Goal: Complete application form: Complete application form

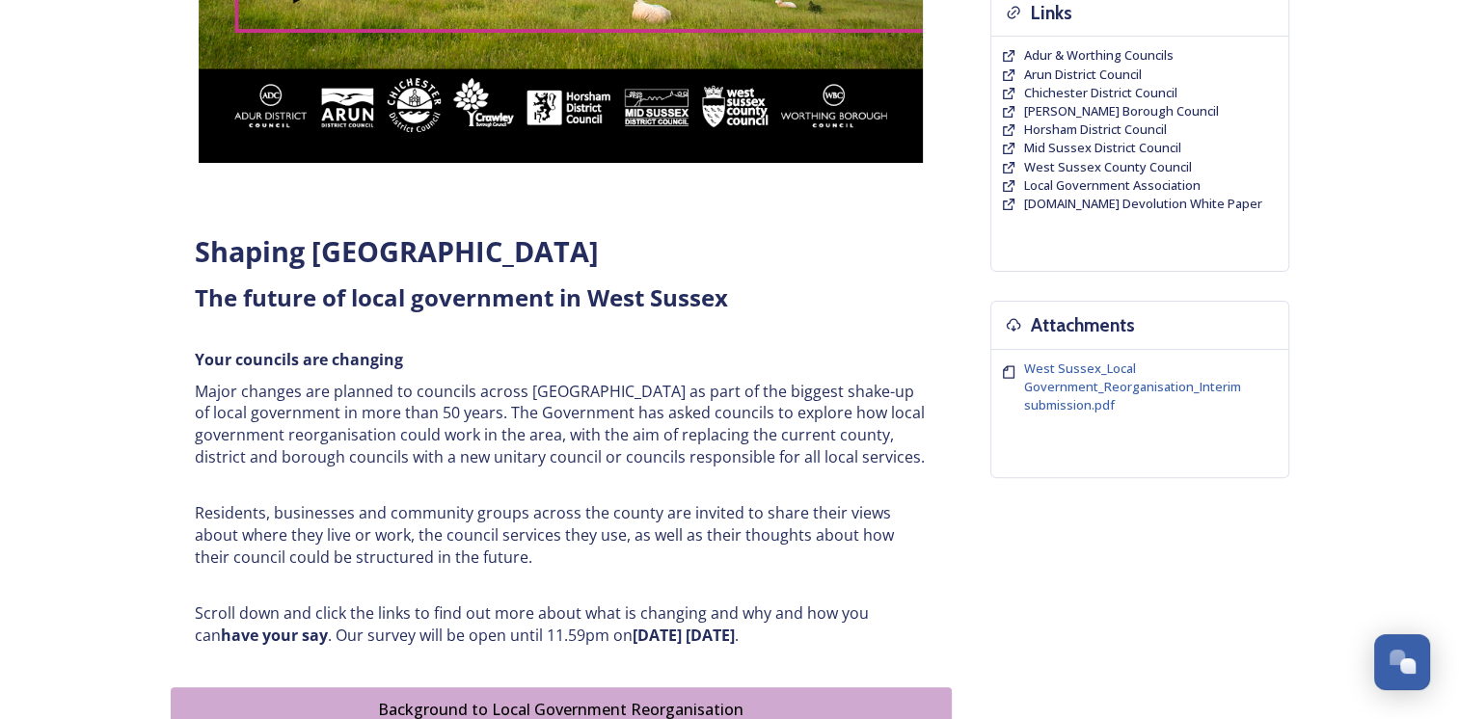
scroll to position [578, 0]
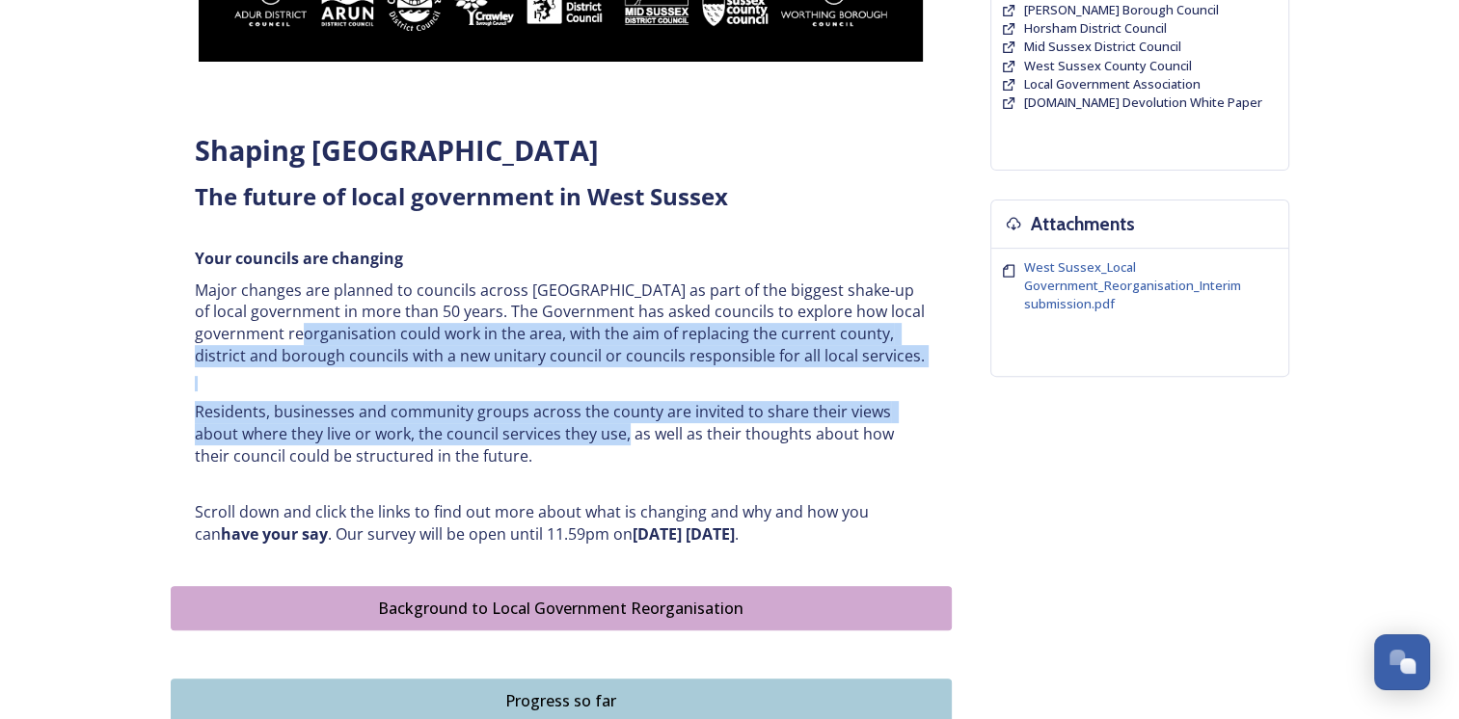
drag, startPoint x: 349, startPoint y: 334, endPoint x: 629, endPoint y: 450, distance: 302.9
click at [629, 450] on div "Shaping [GEOGRAPHIC_DATA] ﻿﻿﻿The future of local government in [GEOGRAPHIC_DATA…" at bounding box center [561, 339] width 762 height 438
drag, startPoint x: 629, startPoint y: 450, endPoint x: 637, endPoint y: 455, distance: 9.9
click at [637, 455] on p "Residents, businesses and community groups across the county are invited to sha…" at bounding box center [561, 434] width 733 height 66
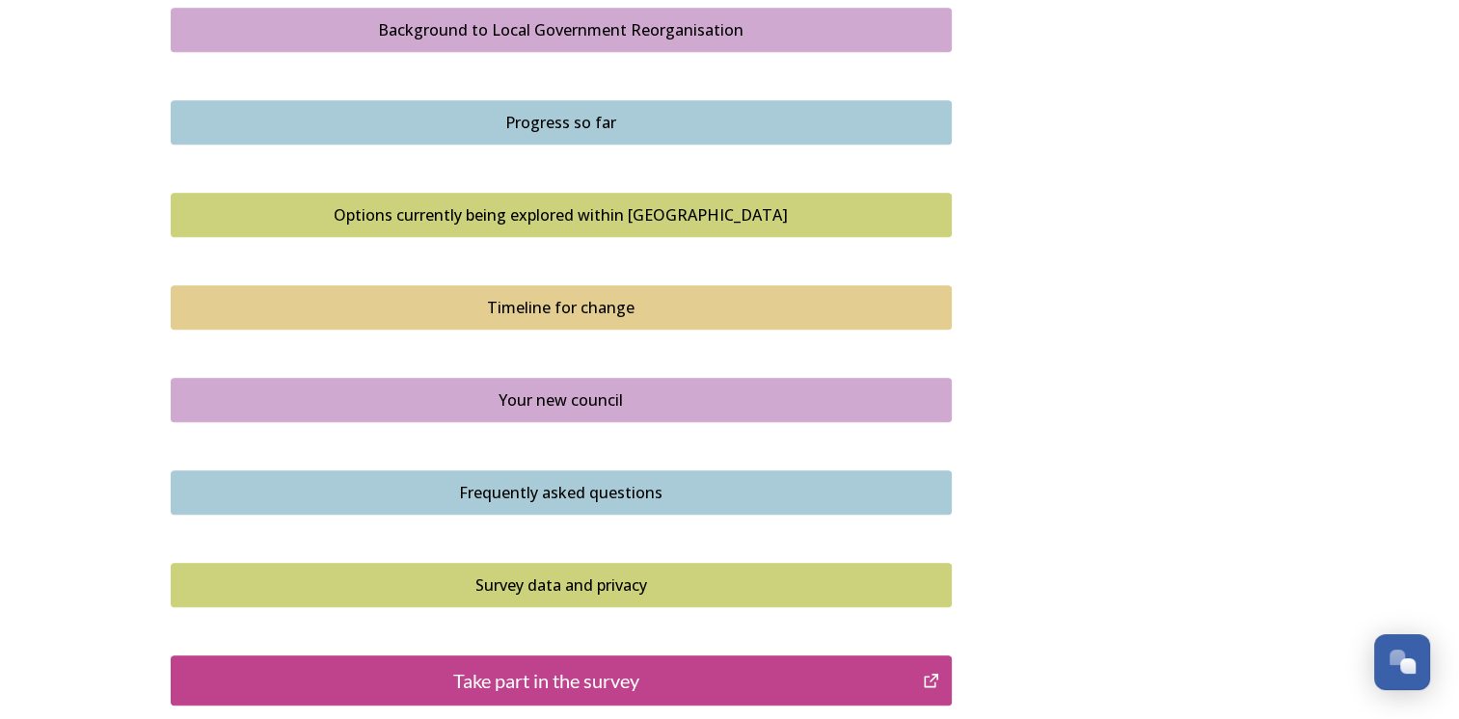
scroll to position [1350, 0]
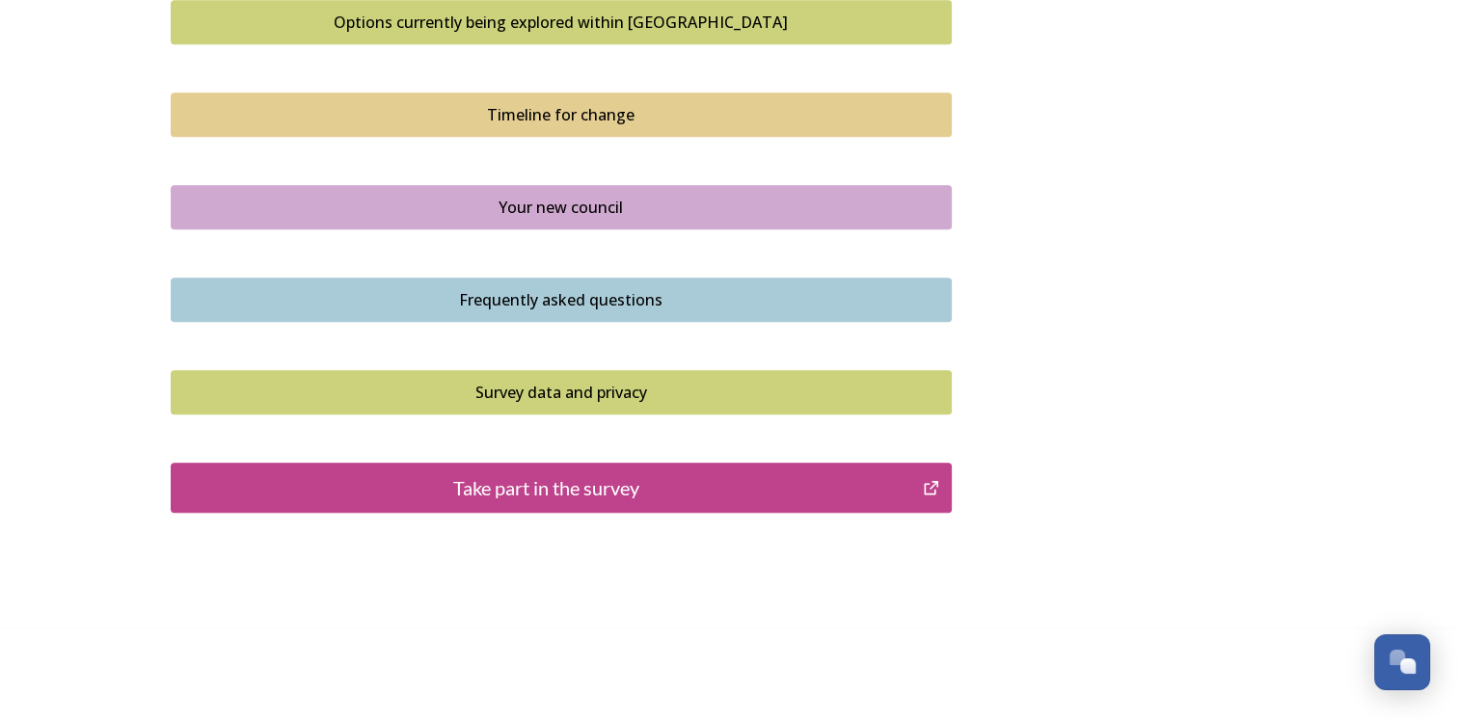
click at [931, 486] on icon "Take part in the survey" at bounding box center [931, 487] width 18 height 19
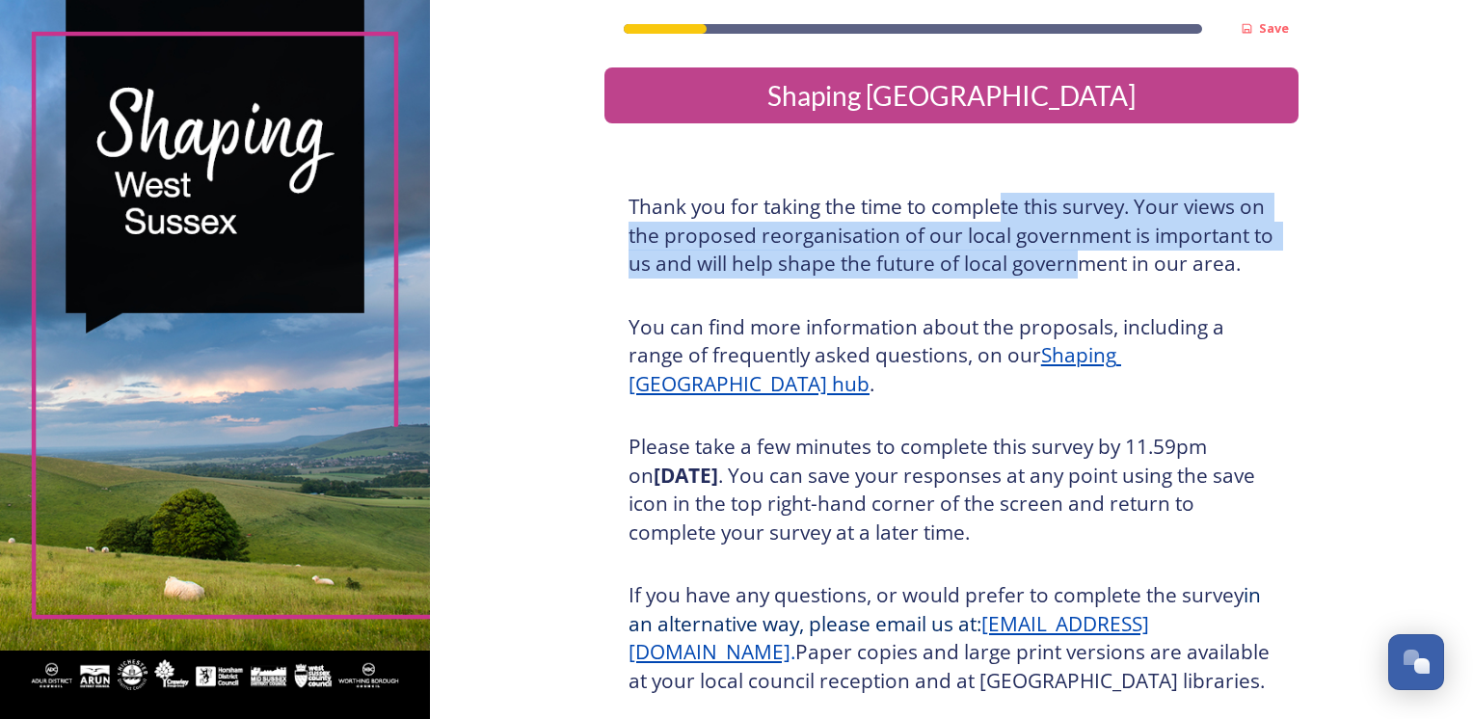
drag, startPoint x: 1053, startPoint y: 250, endPoint x: 1080, endPoint y: 260, distance: 29.0
click at [1080, 260] on h3 "Thank you for taking the time to complete this survey. Your views on the propos…" at bounding box center [952, 236] width 646 height 86
click at [1081, 261] on h3 "Thank you for taking the time to complete this survey. Your views on the propos…" at bounding box center [952, 236] width 646 height 86
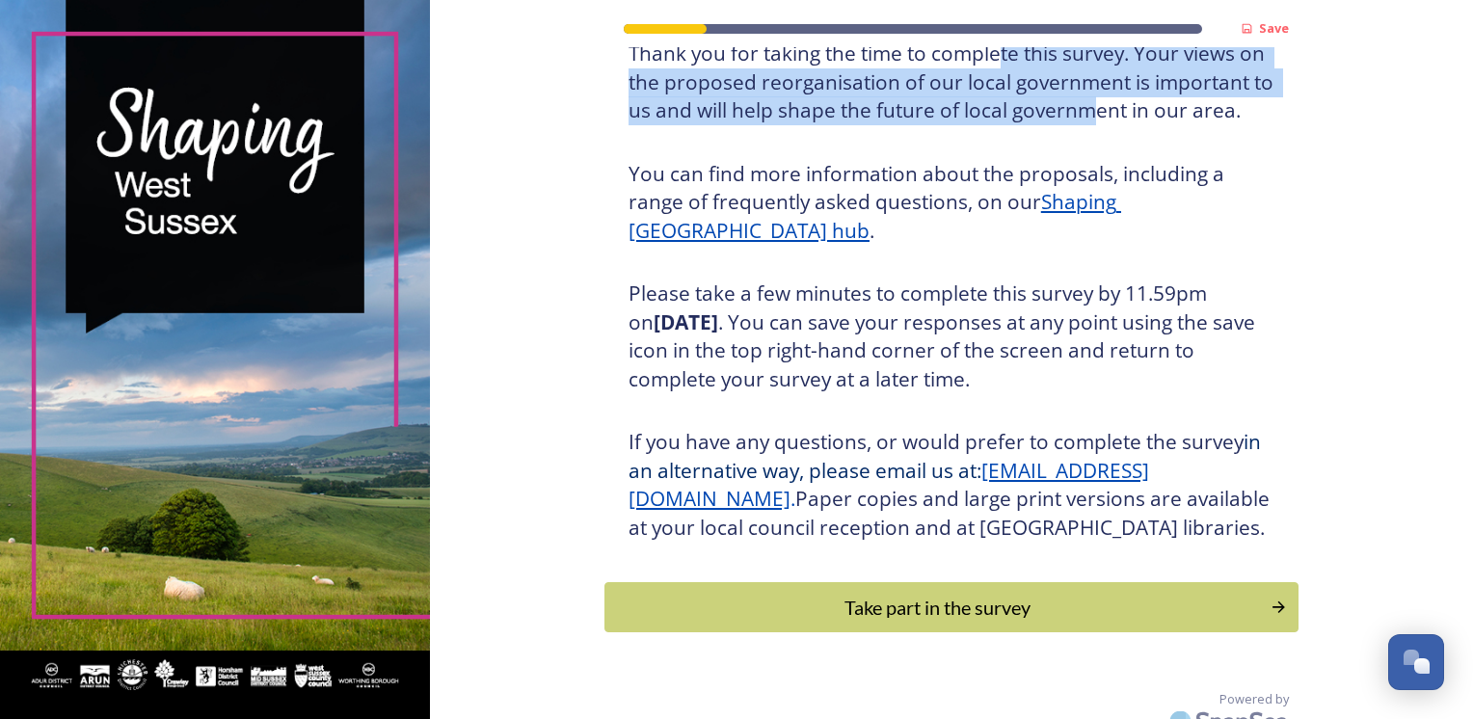
scroll to position [205, 0]
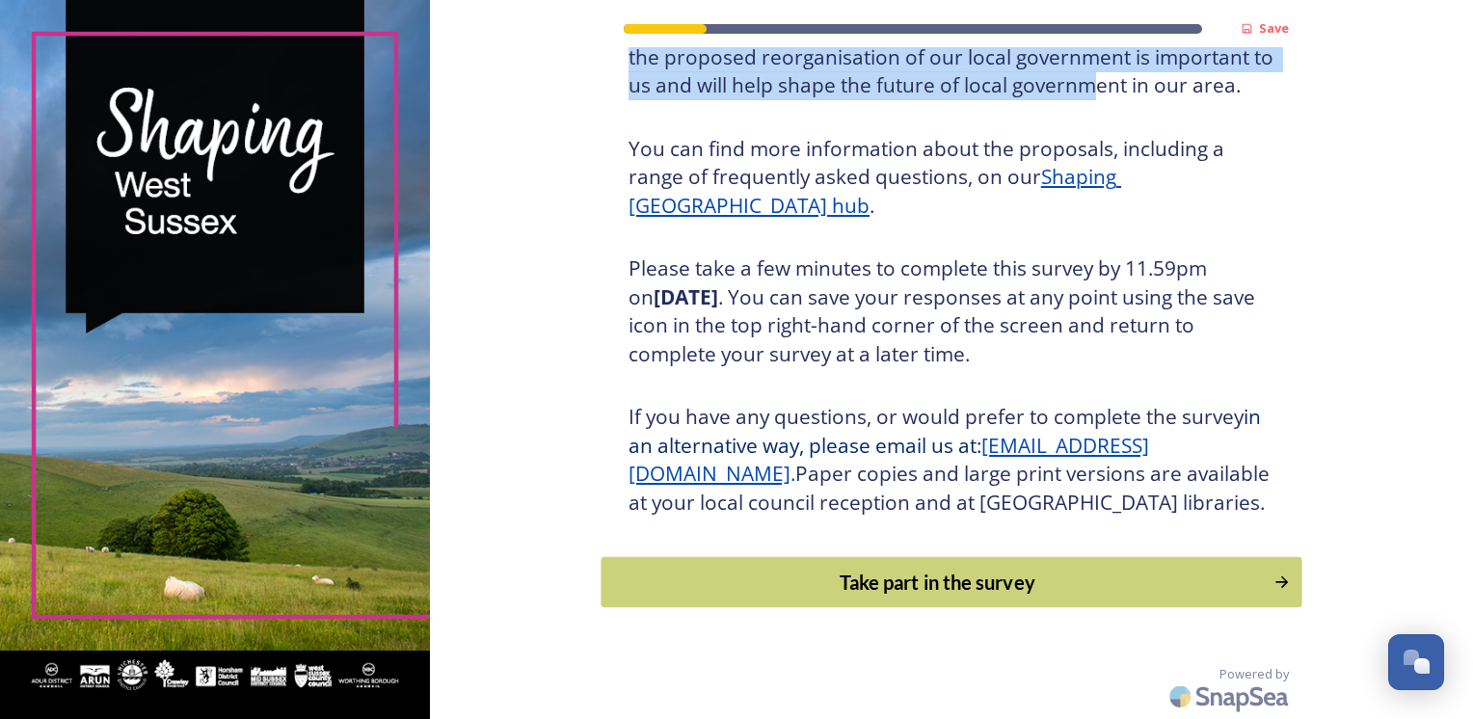
click at [1034, 567] on button "Take part in the survey" at bounding box center [951, 582] width 701 height 51
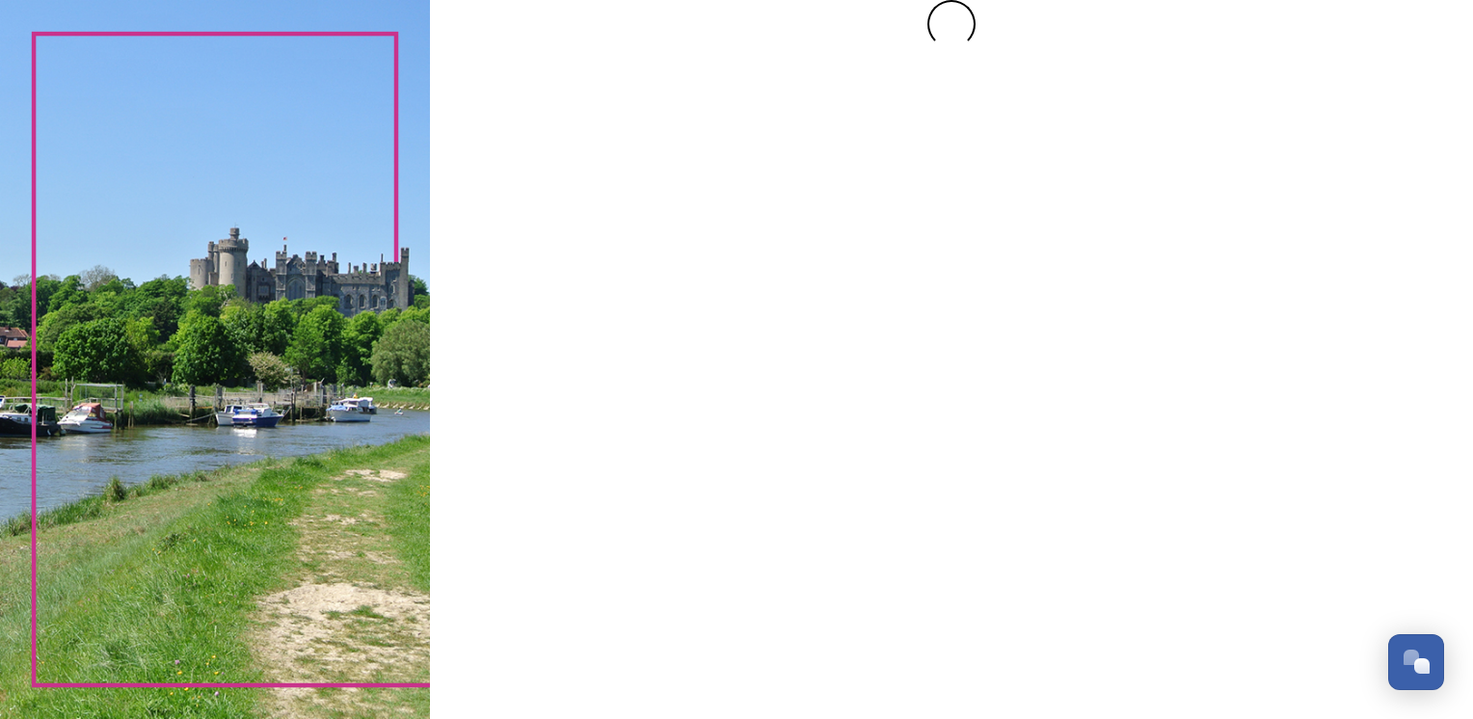
scroll to position [0, 0]
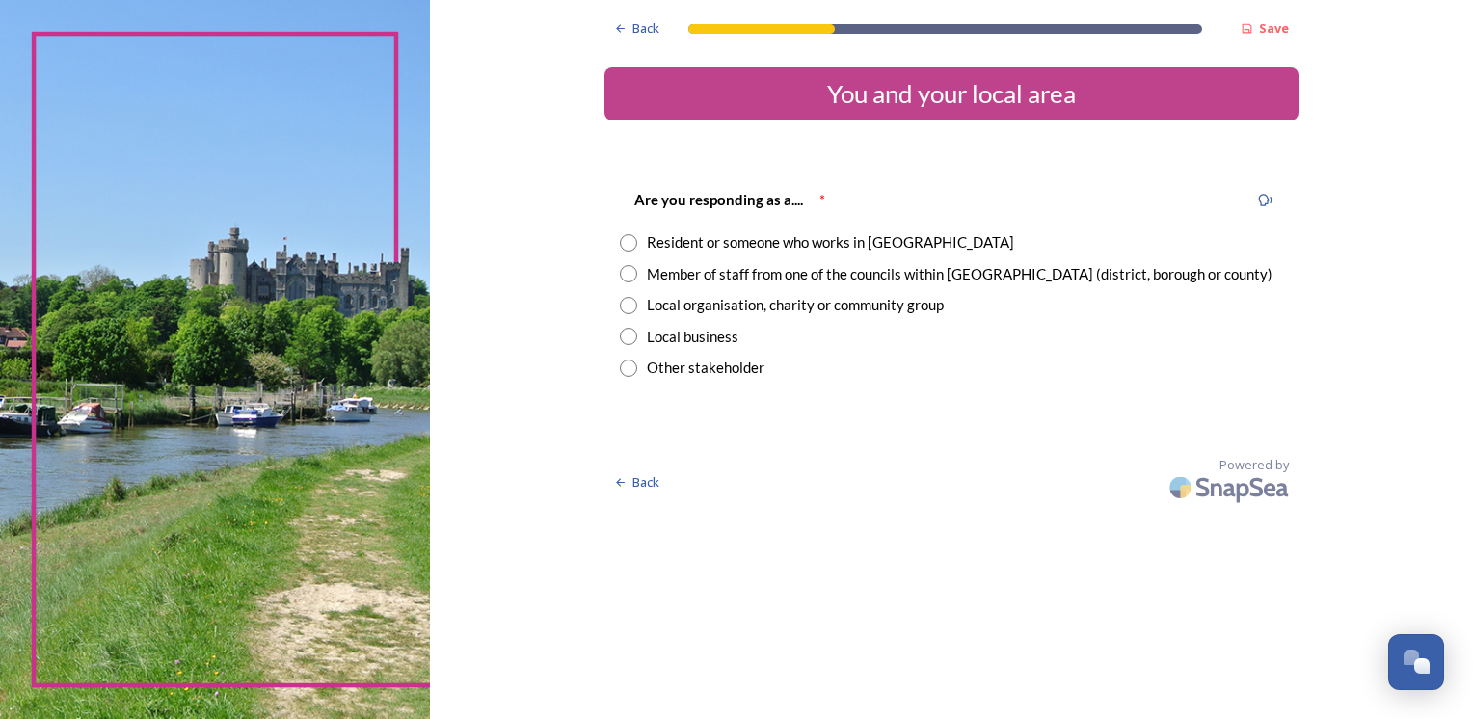
click at [829, 273] on div "Member of staff from one of the councils within West Sussex (district, borough …" at bounding box center [960, 274] width 626 height 22
radio input "true"
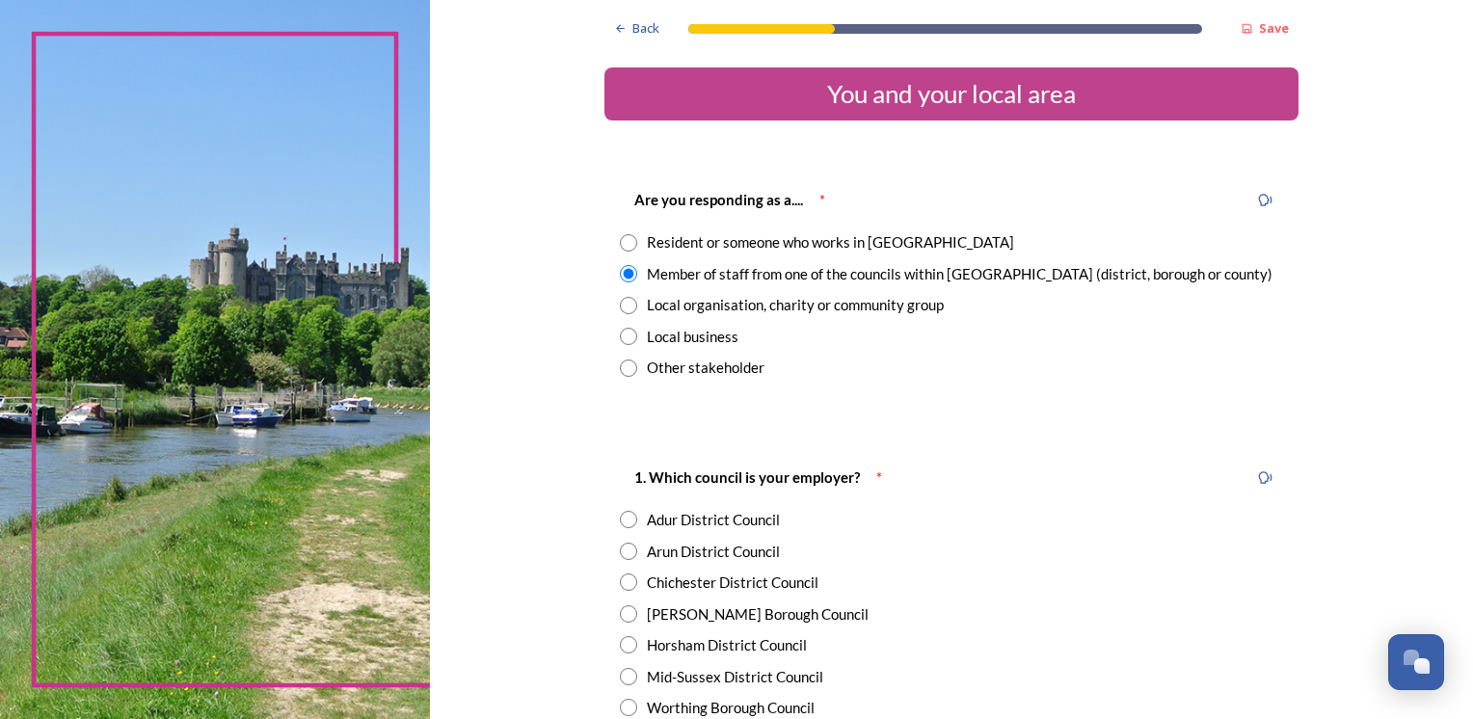
click at [670, 242] on div "Resident or someone who works in West Sussex" at bounding box center [830, 242] width 367 height 22
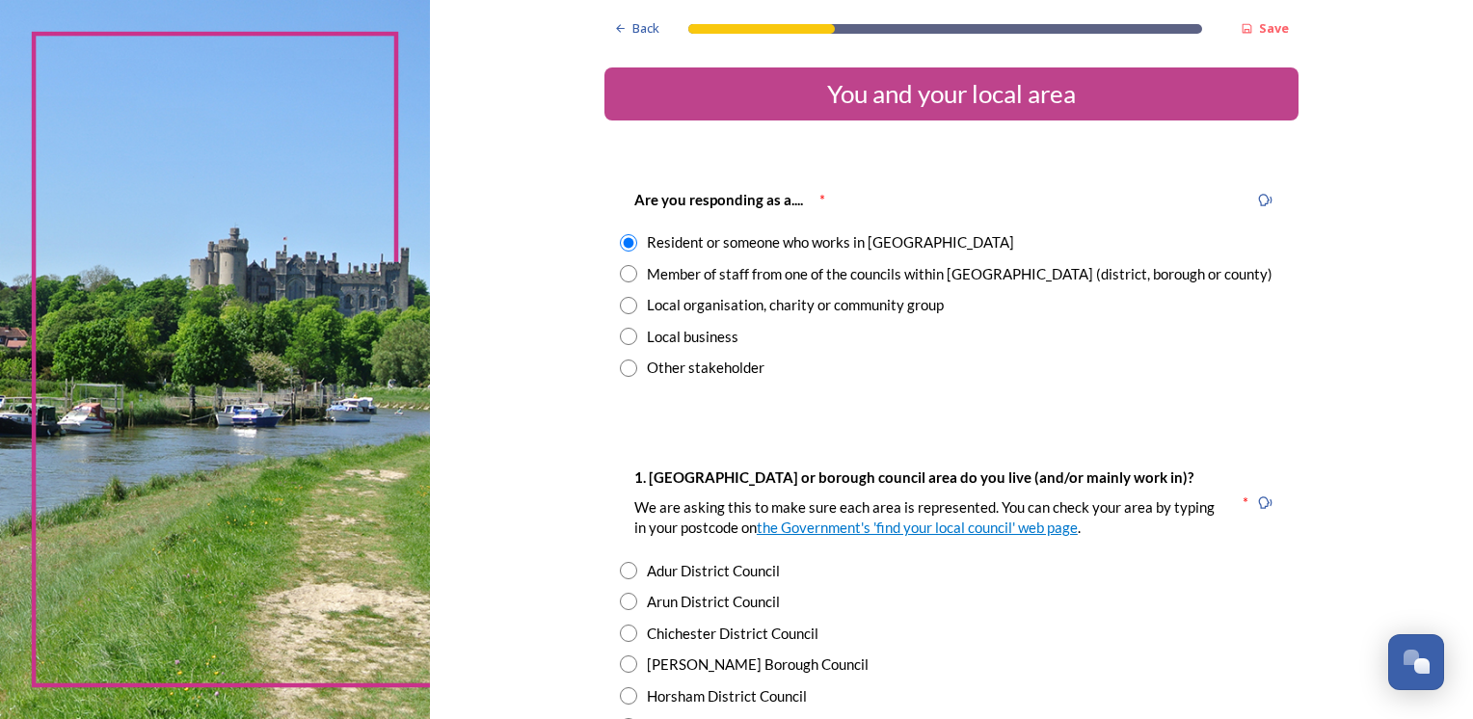
click at [679, 341] on div "Local business" at bounding box center [693, 337] width 92 height 22
radio input "false"
radio input "true"
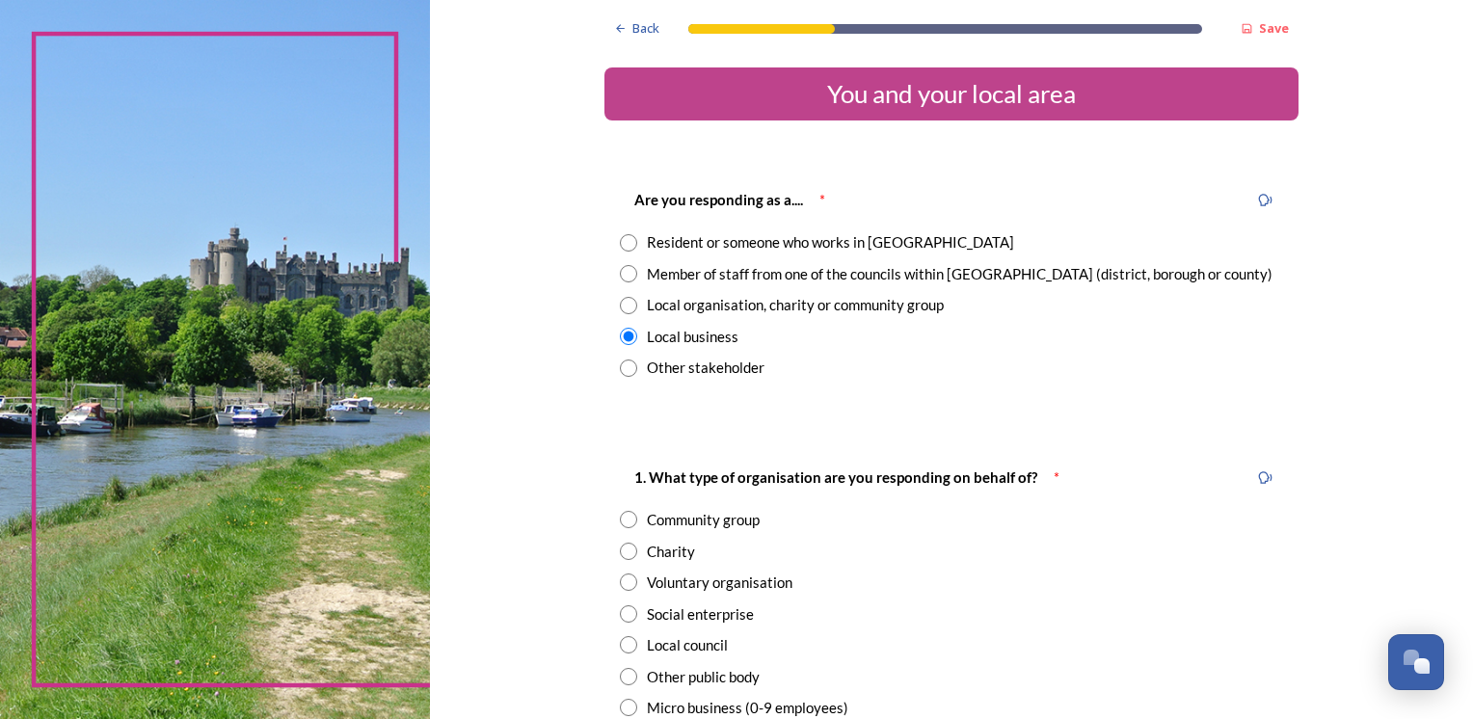
click at [710, 307] on div "Local organisation, charity or community group" at bounding box center [795, 305] width 297 height 22
radio input "true"
click at [935, 276] on div "Member of staff from one of the councils within West Sussex (district, borough …" at bounding box center [960, 274] width 626 height 22
radio input "true"
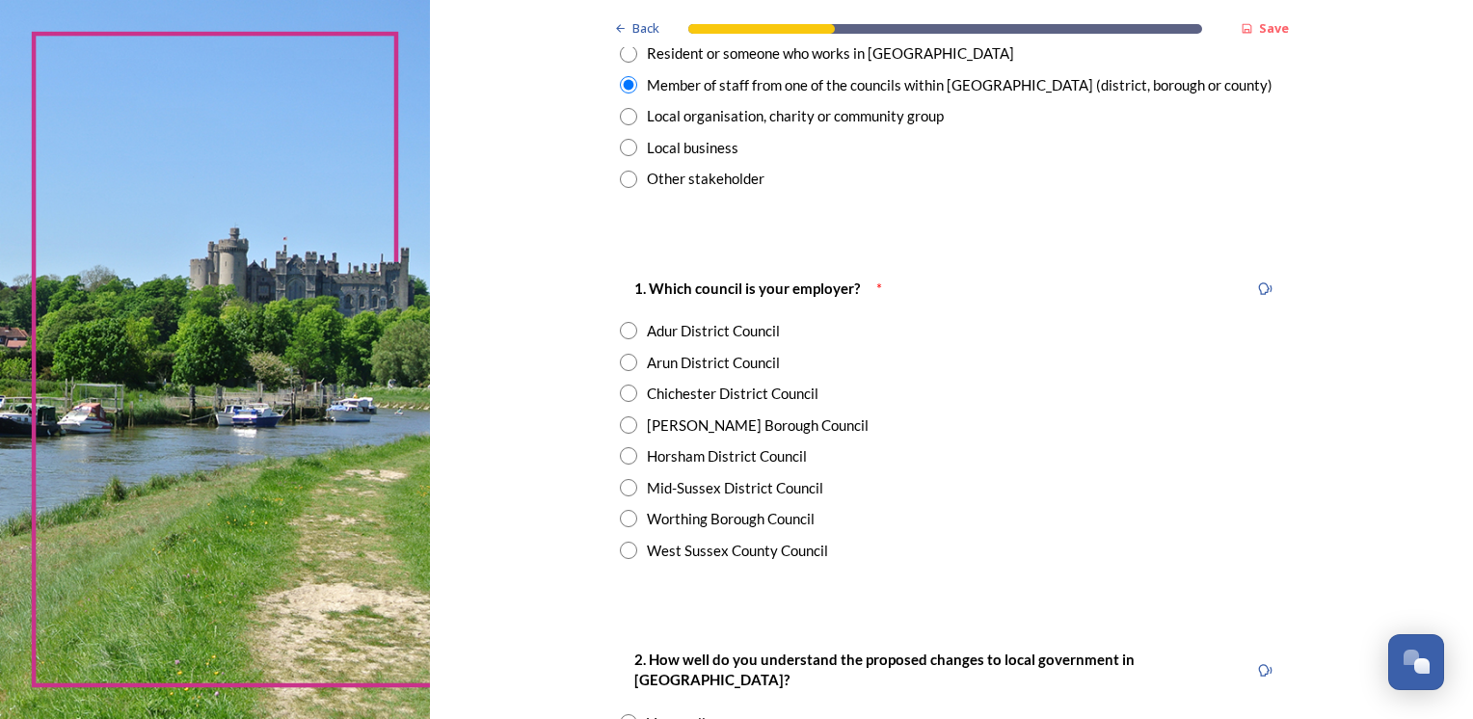
scroll to position [193, 0]
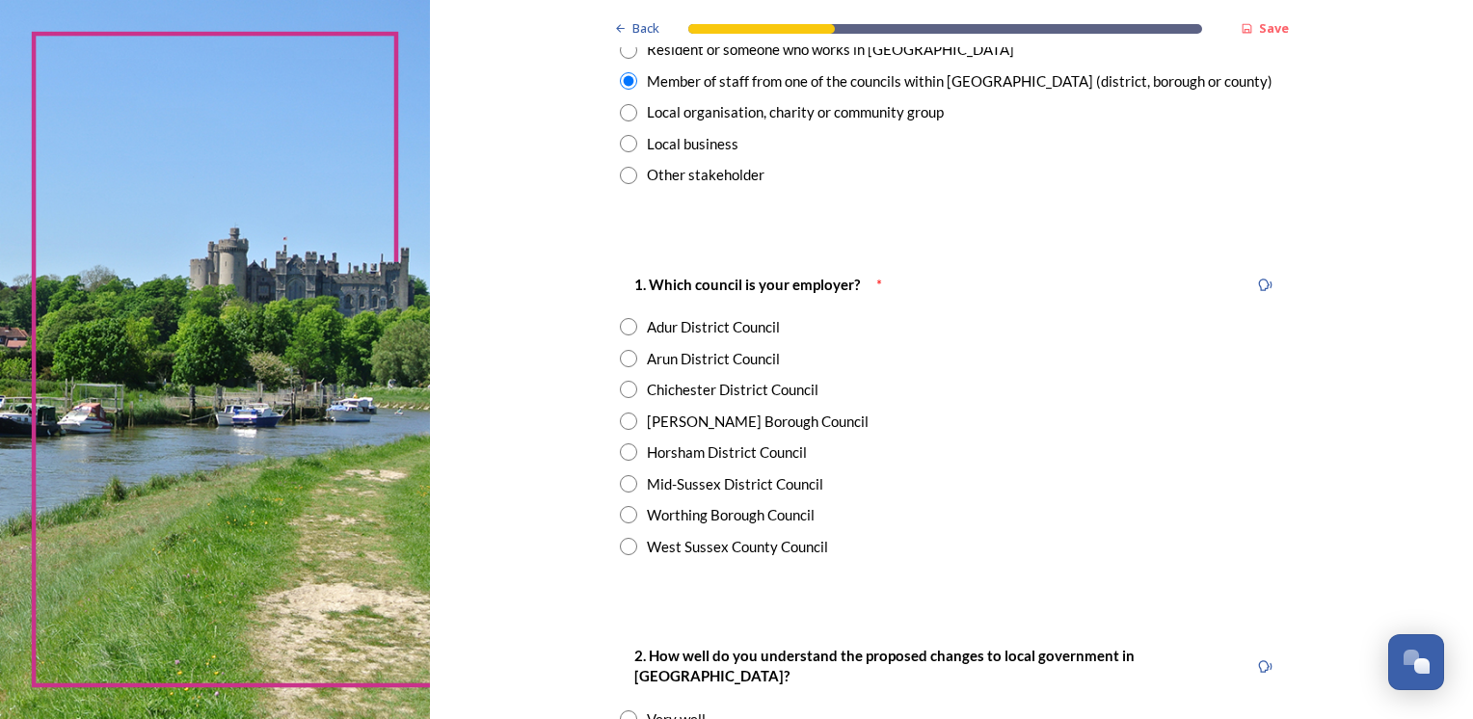
click at [711, 391] on div "Chichester District Council" at bounding box center [733, 390] width 172 height 22
radio input "true"
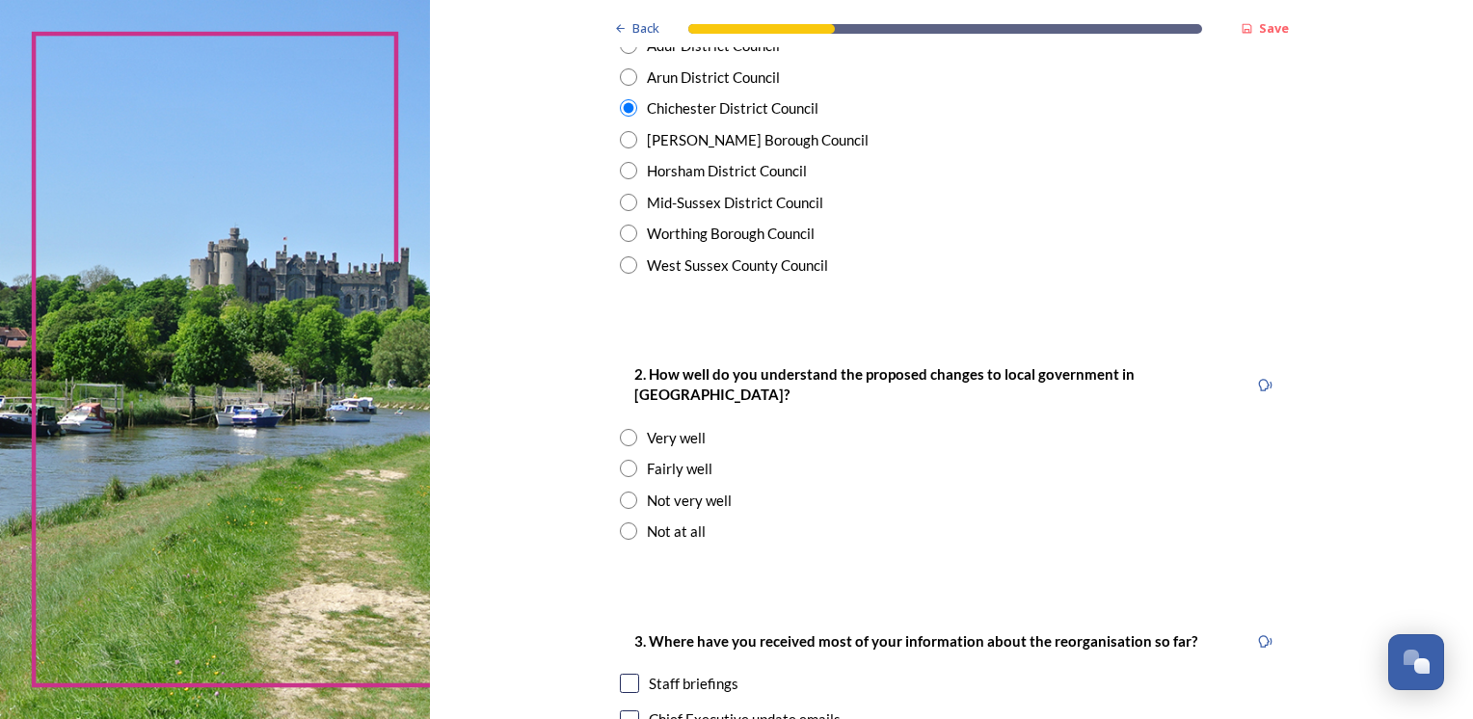
scroll to position [482, 0]
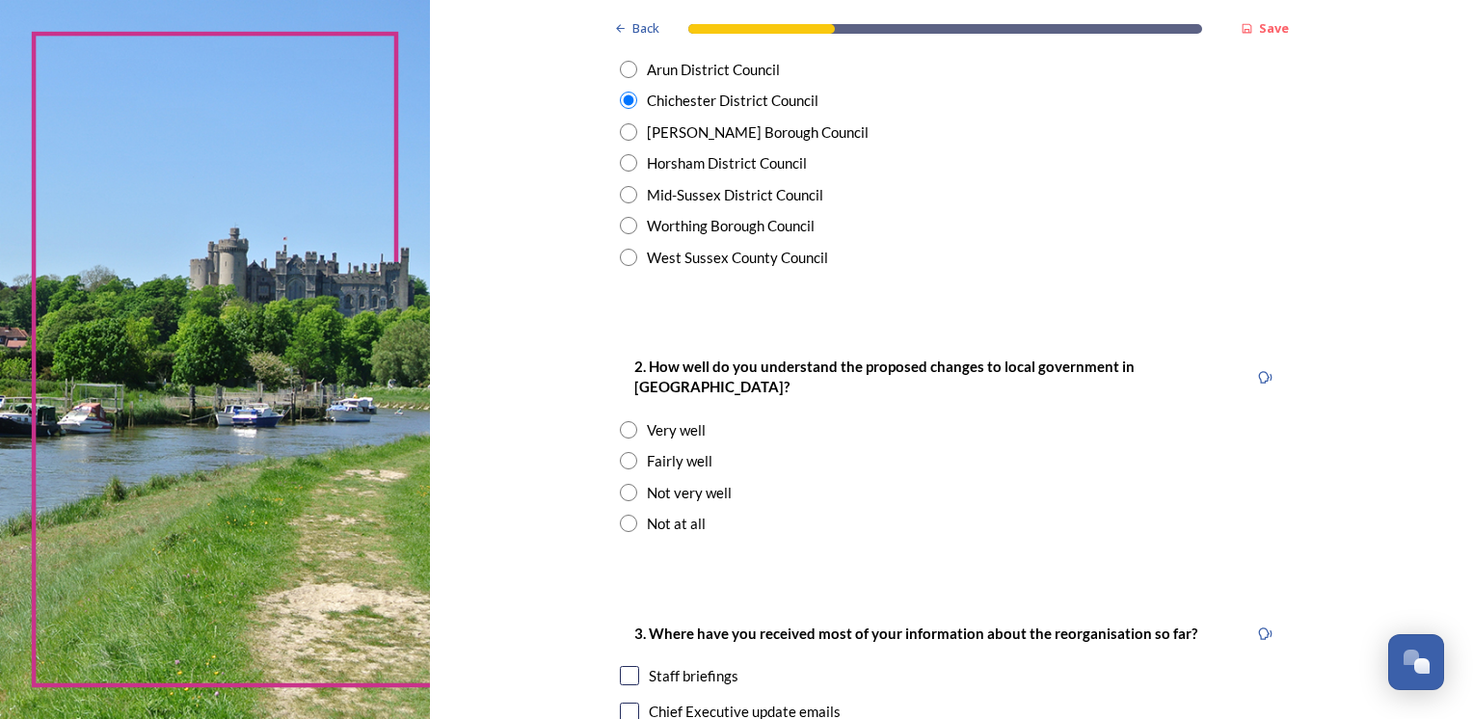
click at [713, 482] on div "Not very well" at bounding box center [689, 493] width 85 height 22
radio input "true"
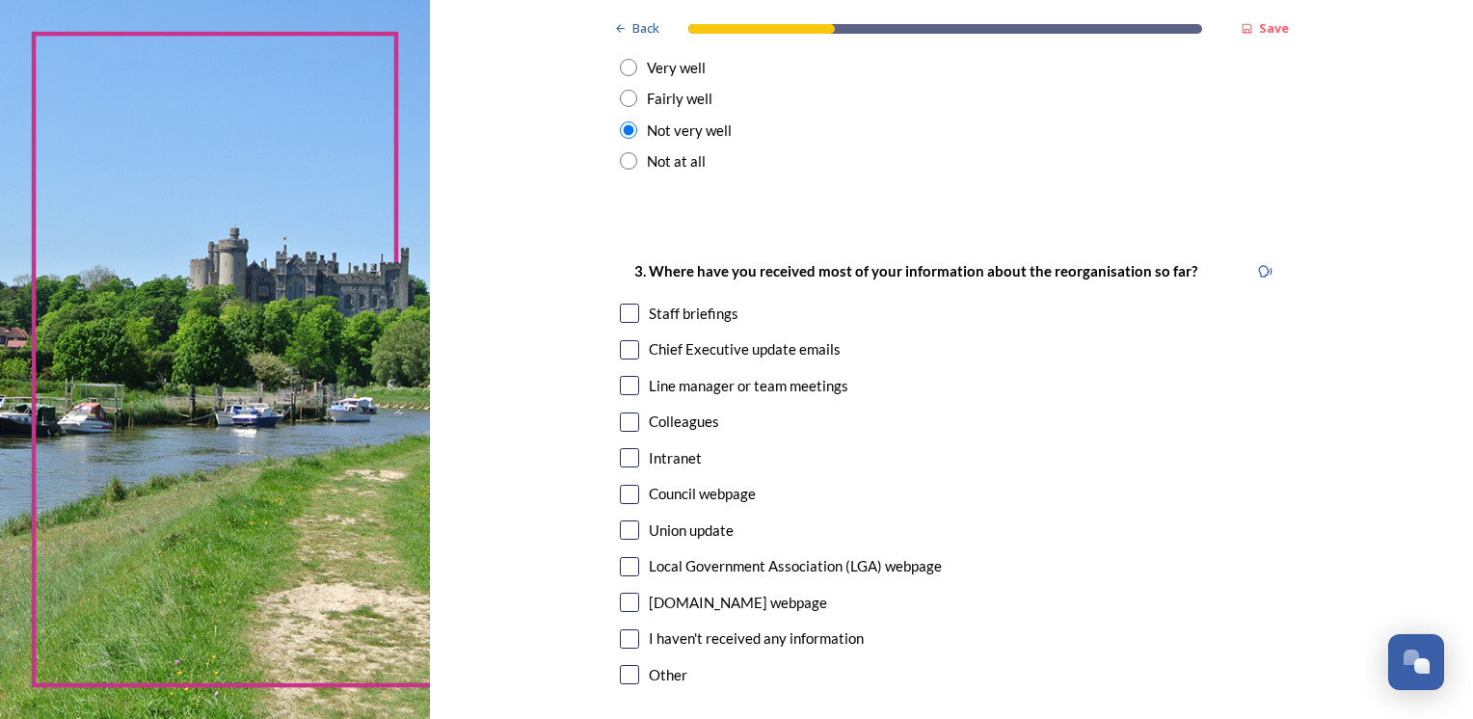
scroll to position [868, 0]
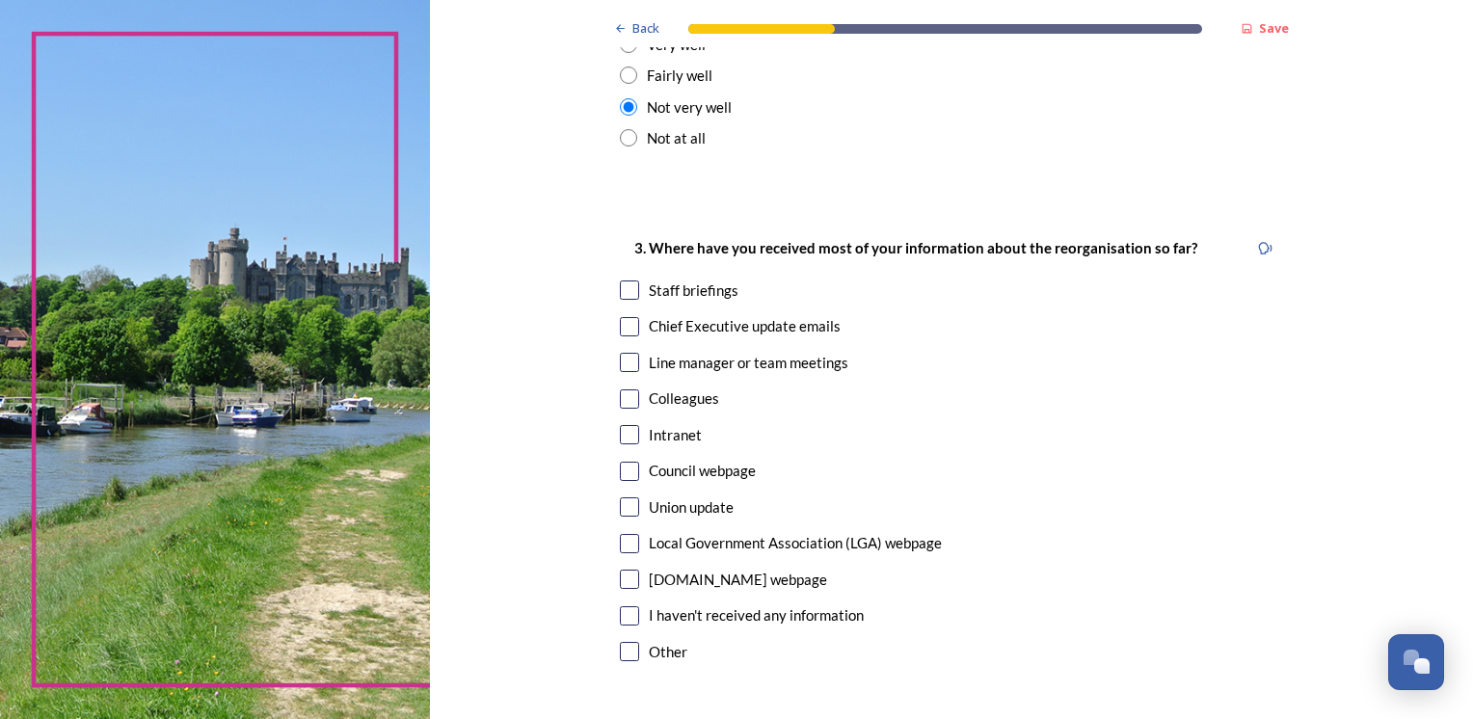
click at [703, 280] on div "Staff briefings" at bounding box center [694, 291] width 90 height 22
checkbox input "true"
click at [741, 315] on div "Chief Executive update emails" at bounding box center [745, 326] width 192 height 22
checkbox input "true"
click at [663, 280] on div "Staff briefings" at bounding box center [694, 291] width 90 height 22
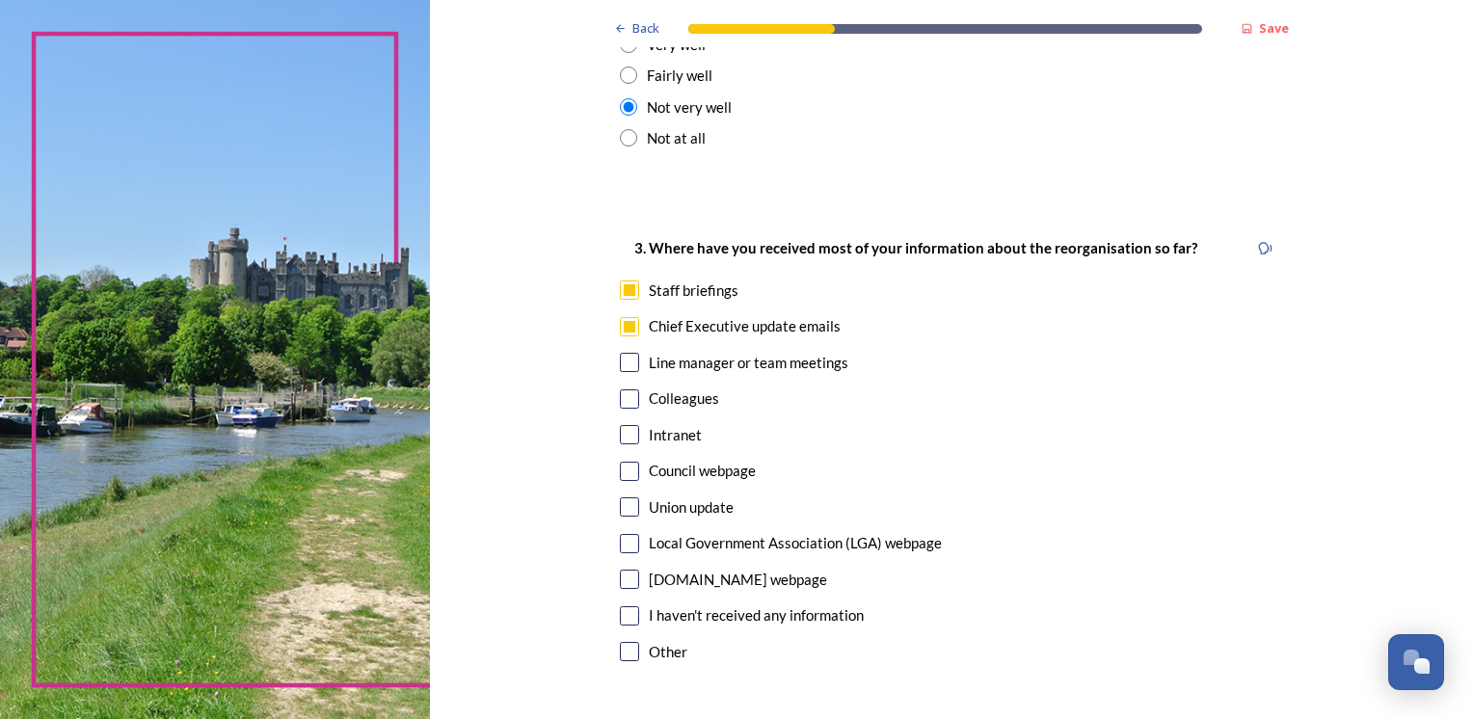
checkbox input "false"
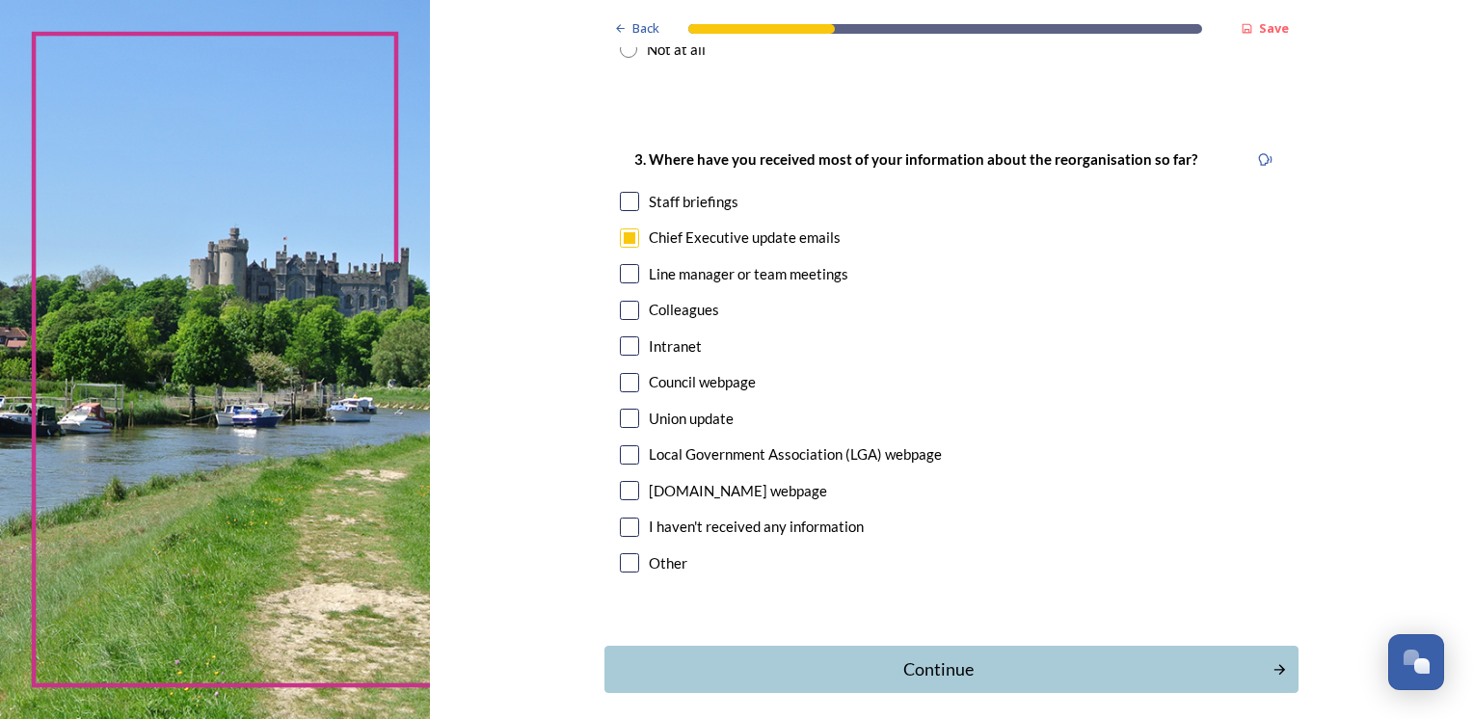
scroll to position [1021, 0]
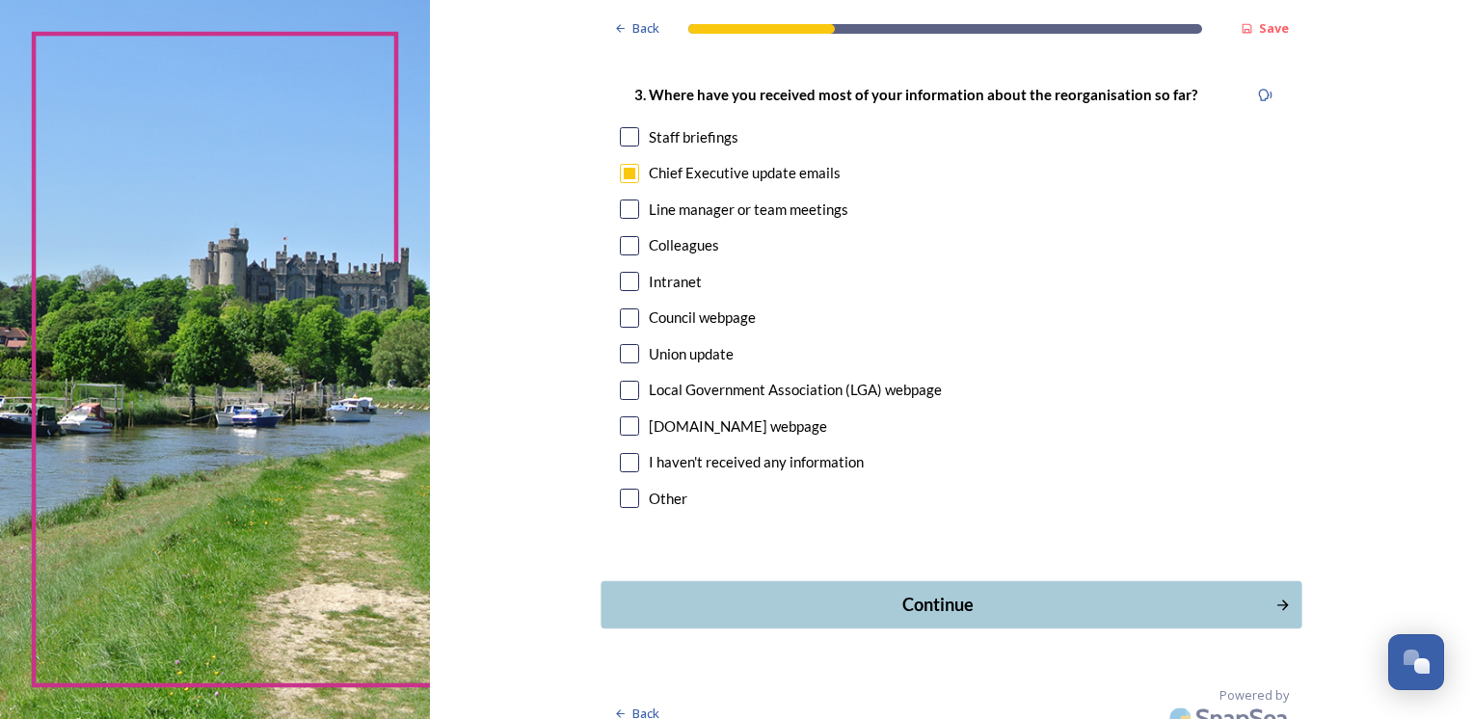
click at [1042, 592] on div "Continue" at bounding box center [937, 605] width 653 height 26
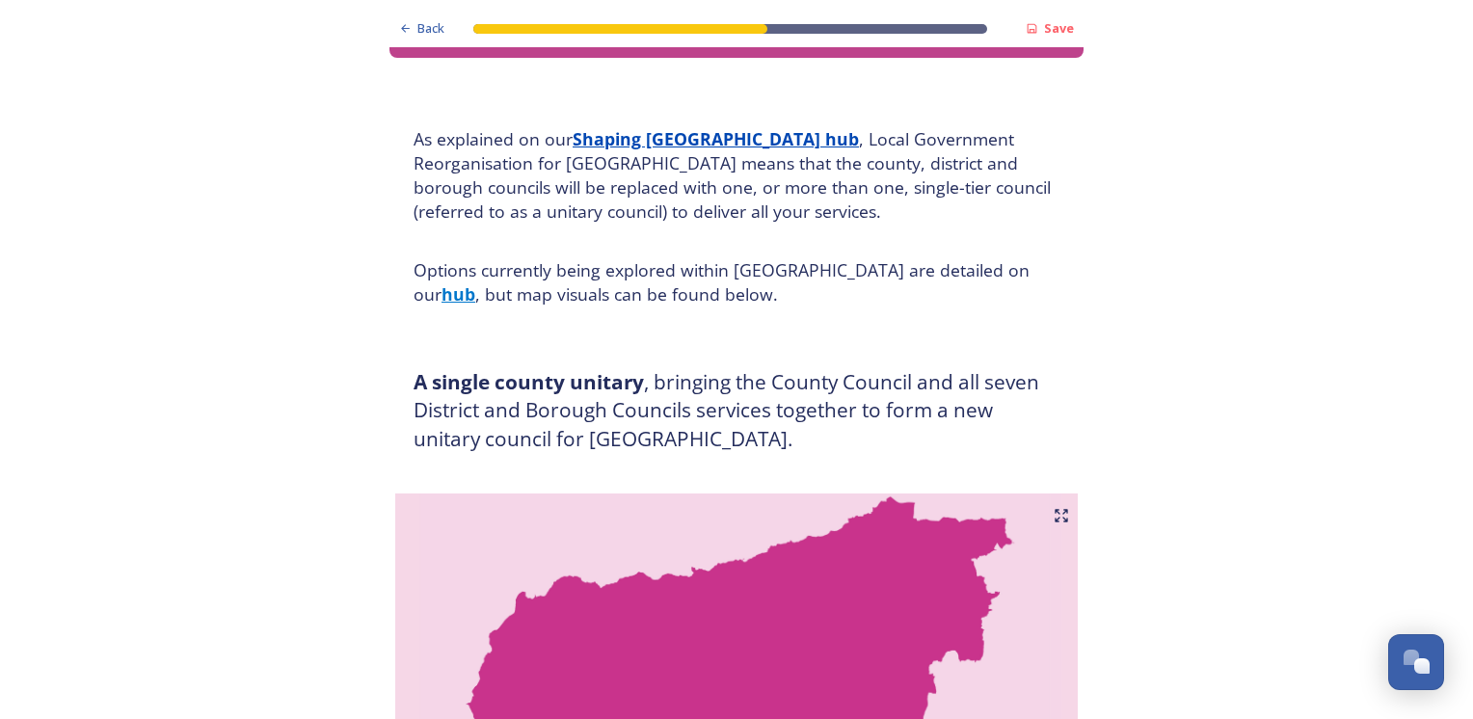
scroll to position [96, 0]
